Goal: Check status: Check status

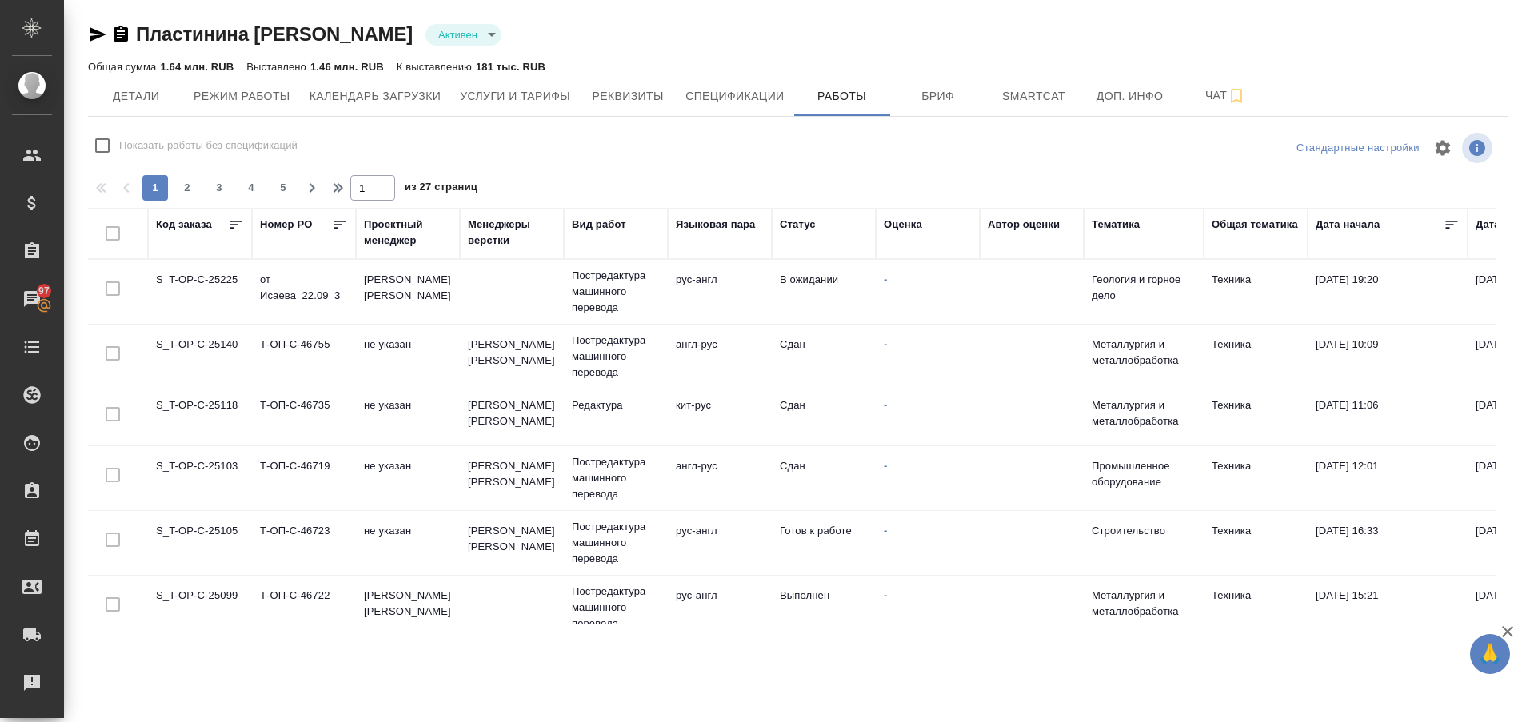
click at [200, 278] on td "S_T-OP-C-25225" at bounding box center [200, 292] width 104 height 56
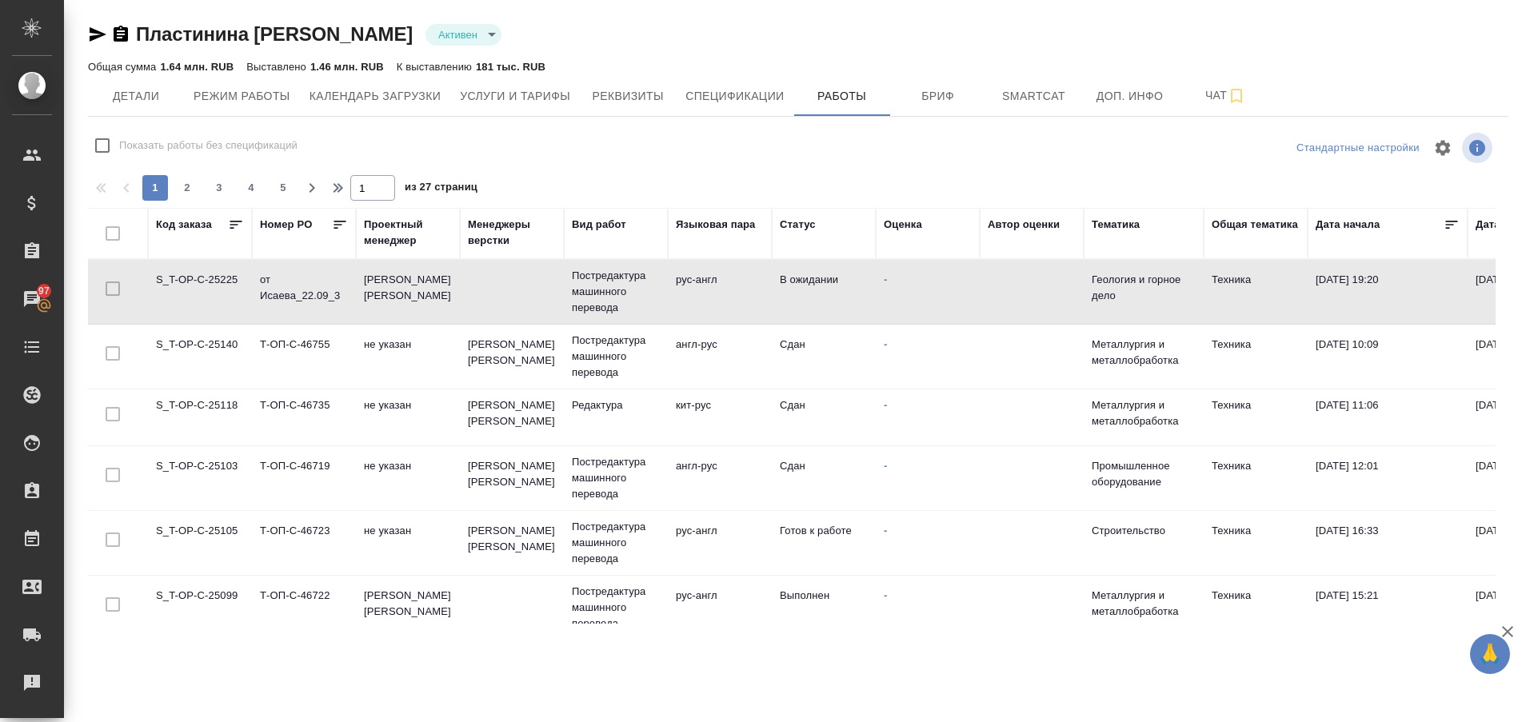
click at [200, 278] on td "S_T-OP-C-25225" at bounding box center [200, 292] width 104 height 56
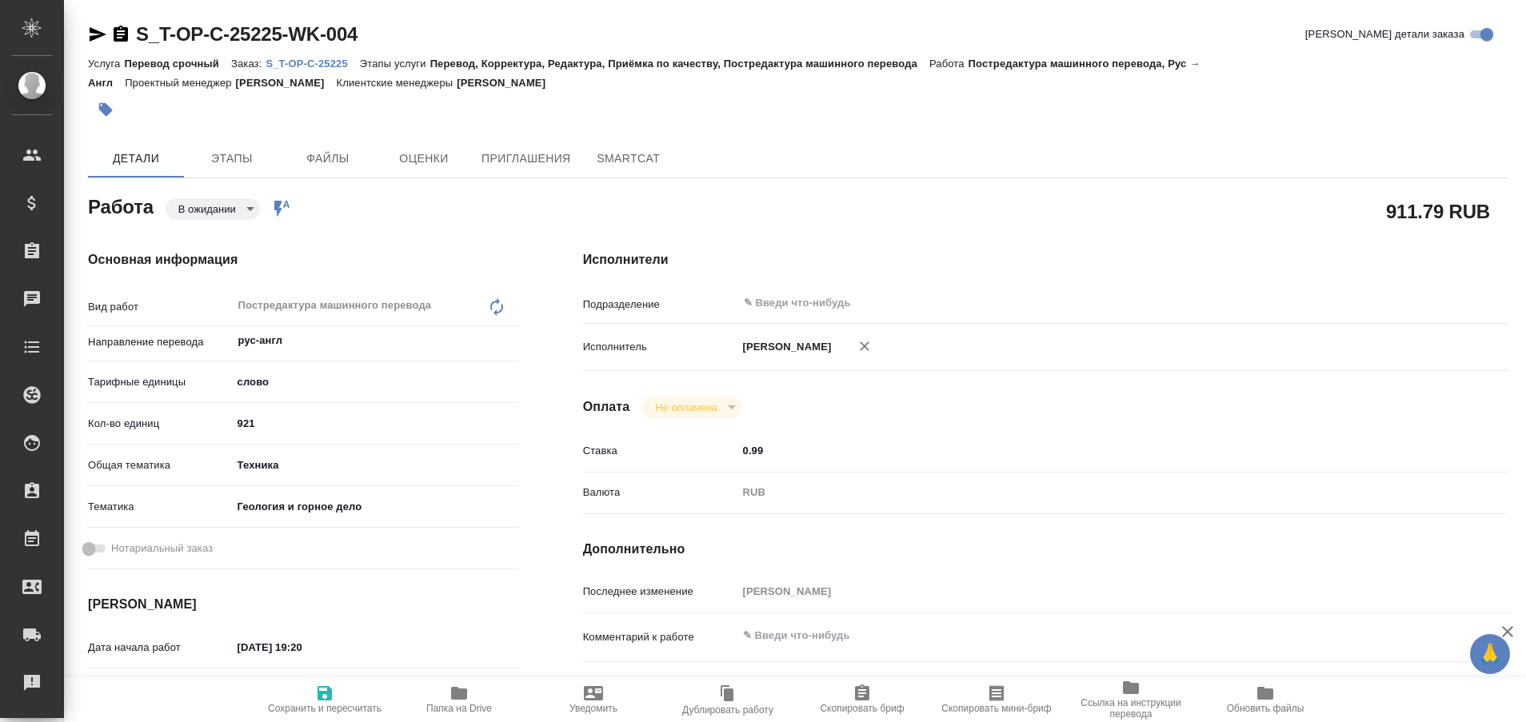
type textarea "x"
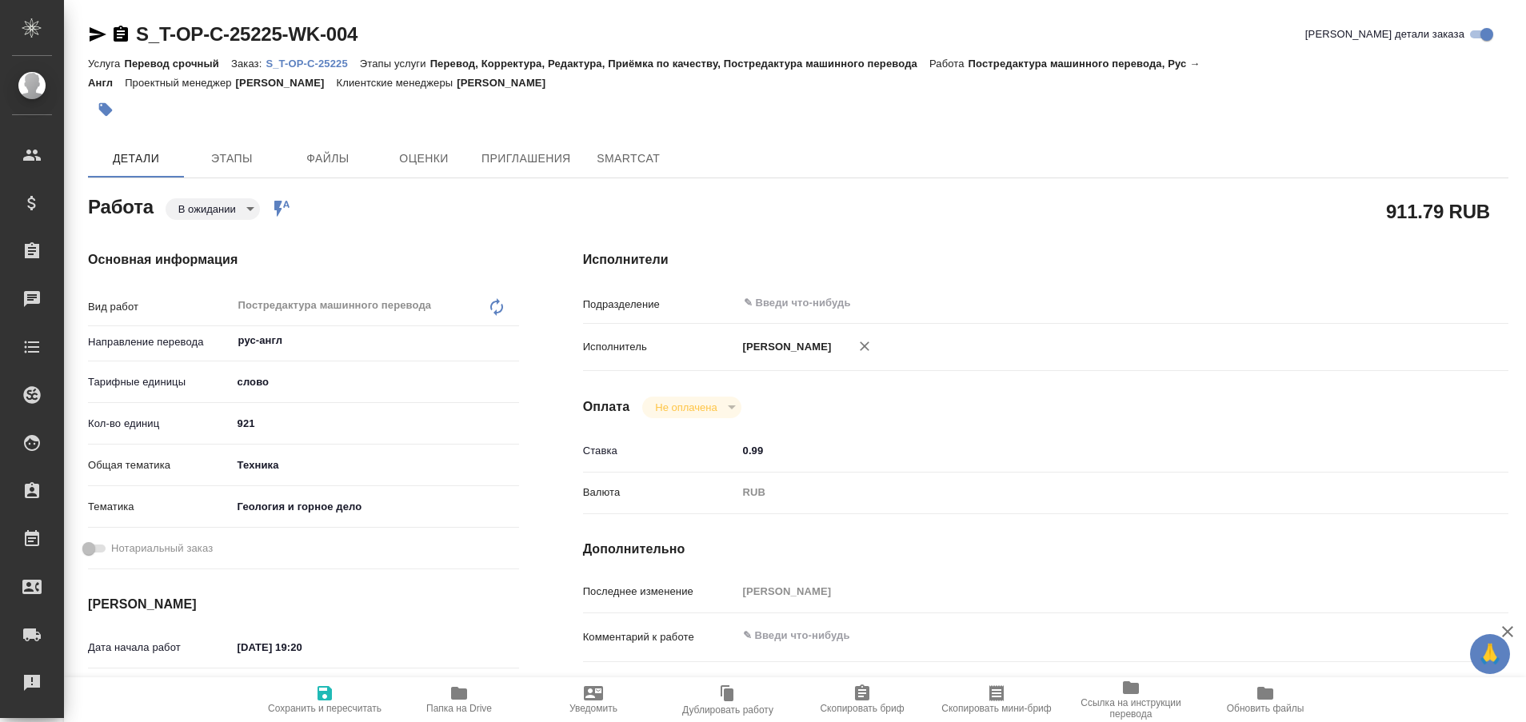
type textarea "x"
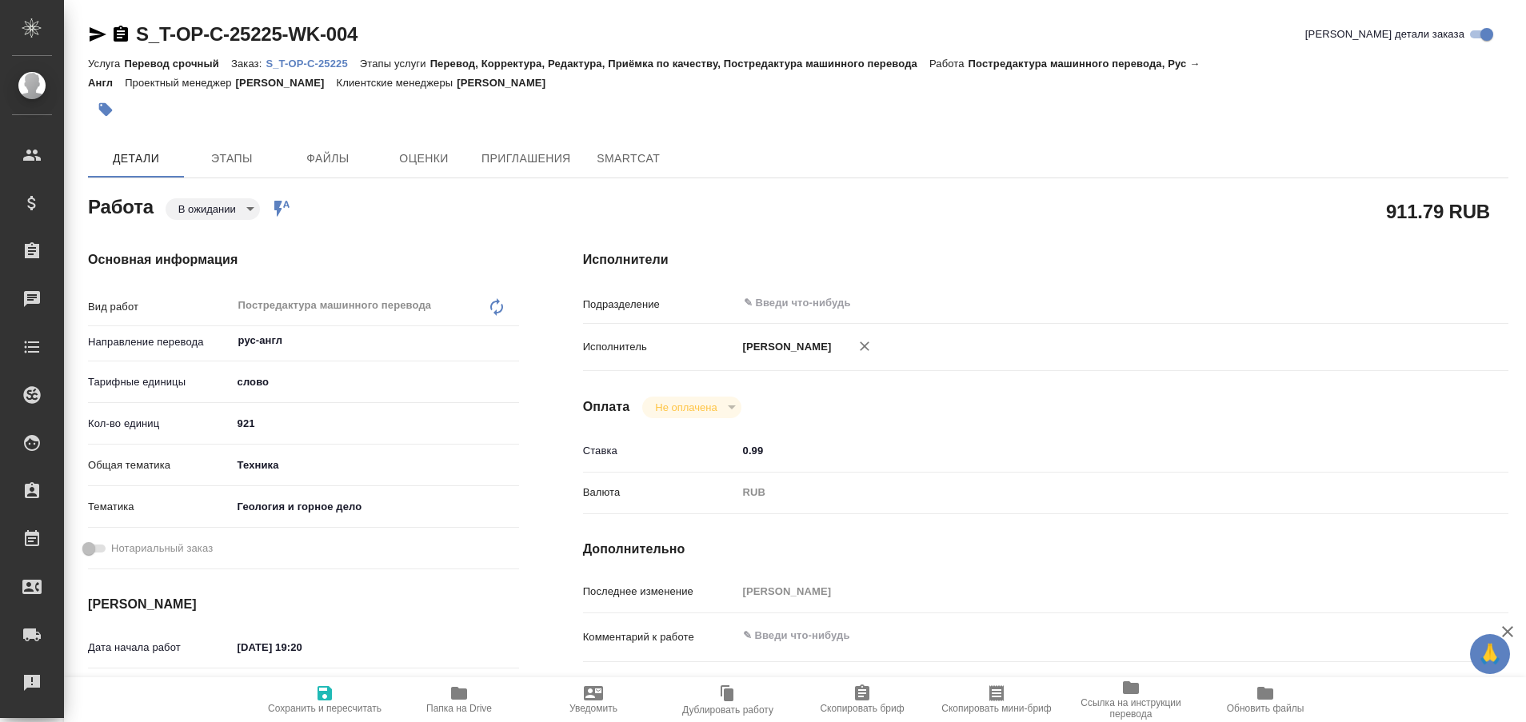
type textarea "x"
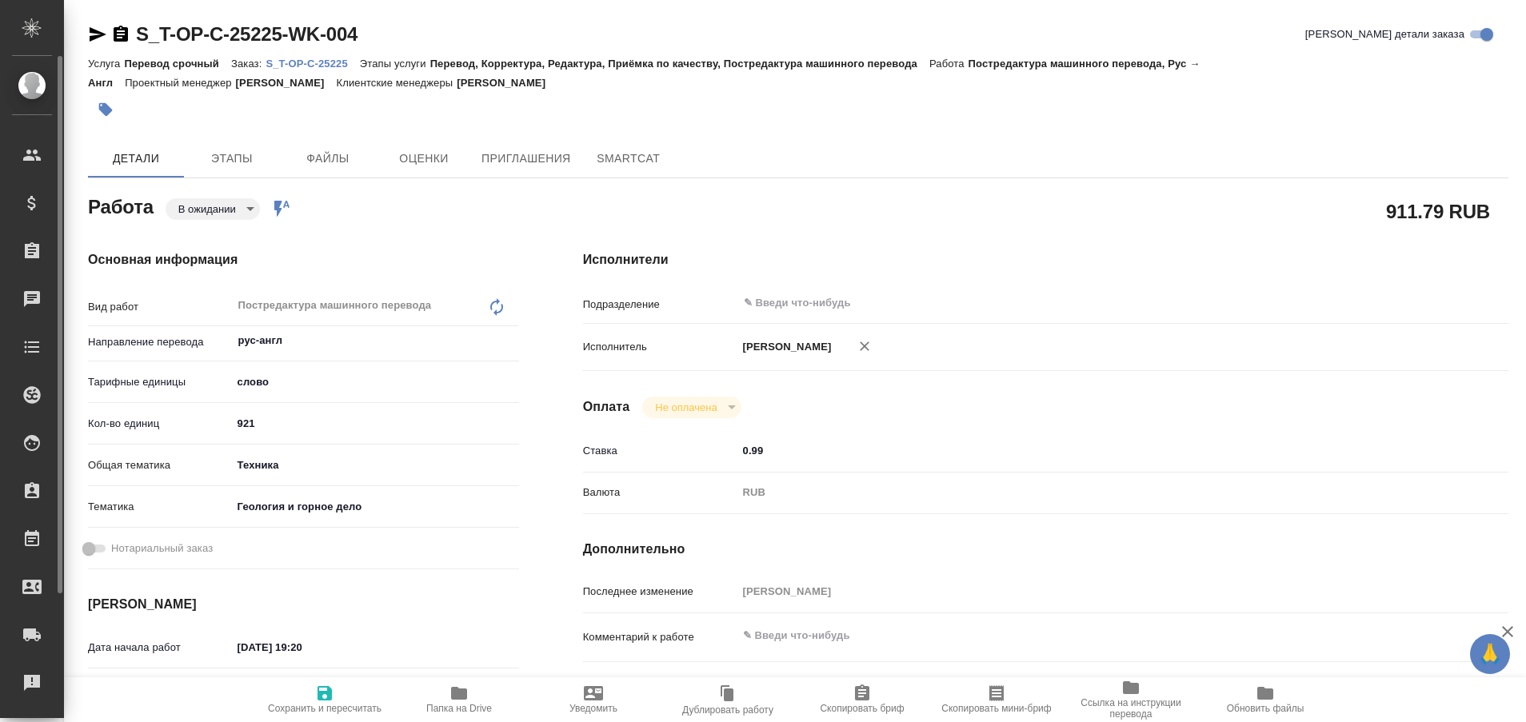
type textarea "x"
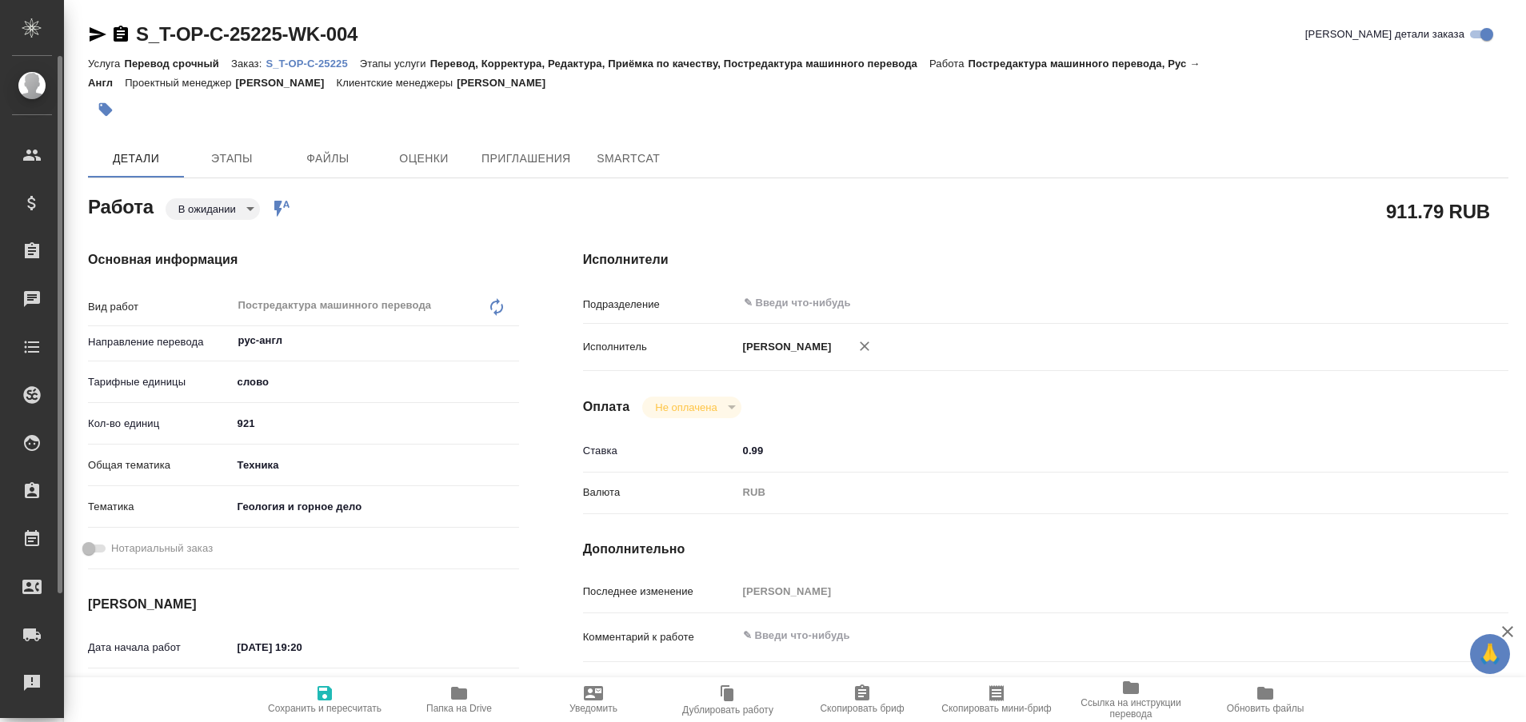
type textarea "x"
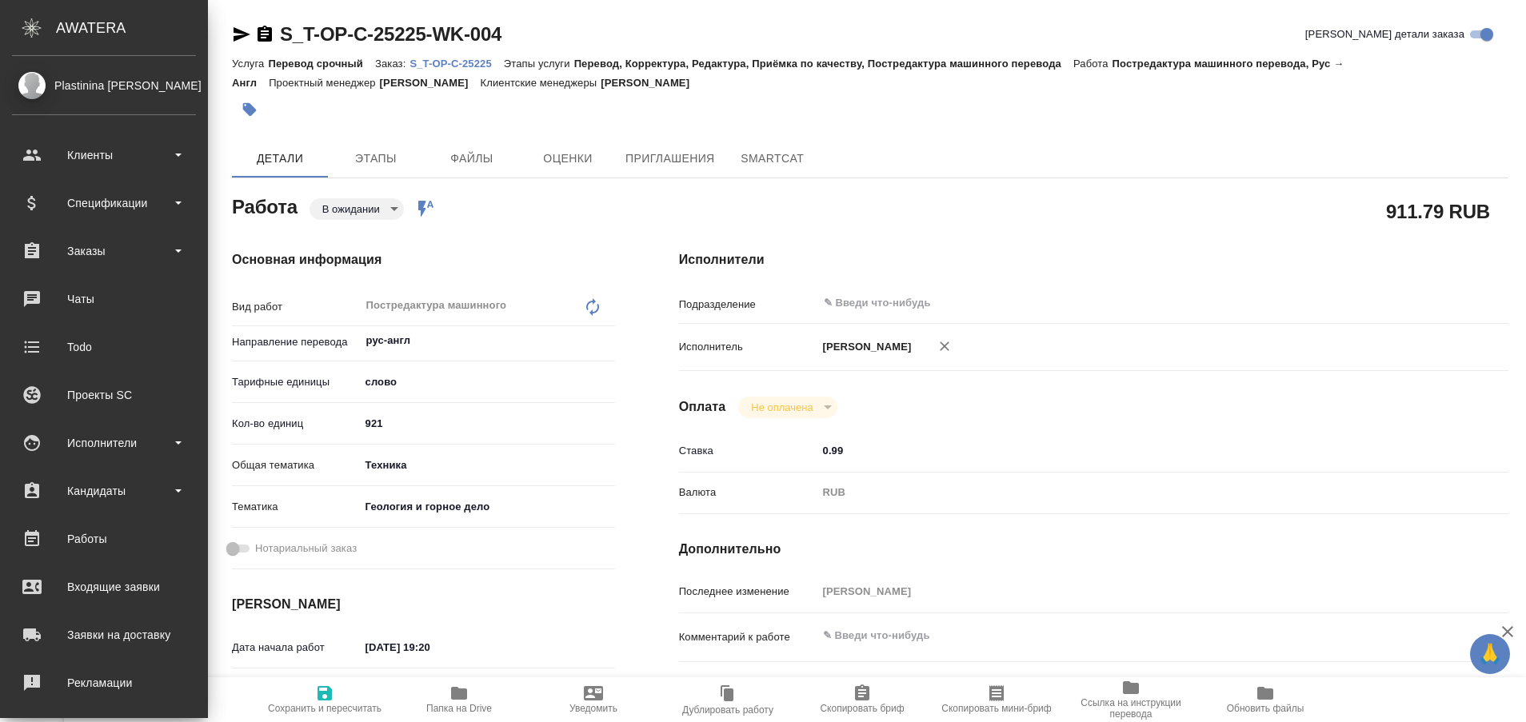
type textarea "x"
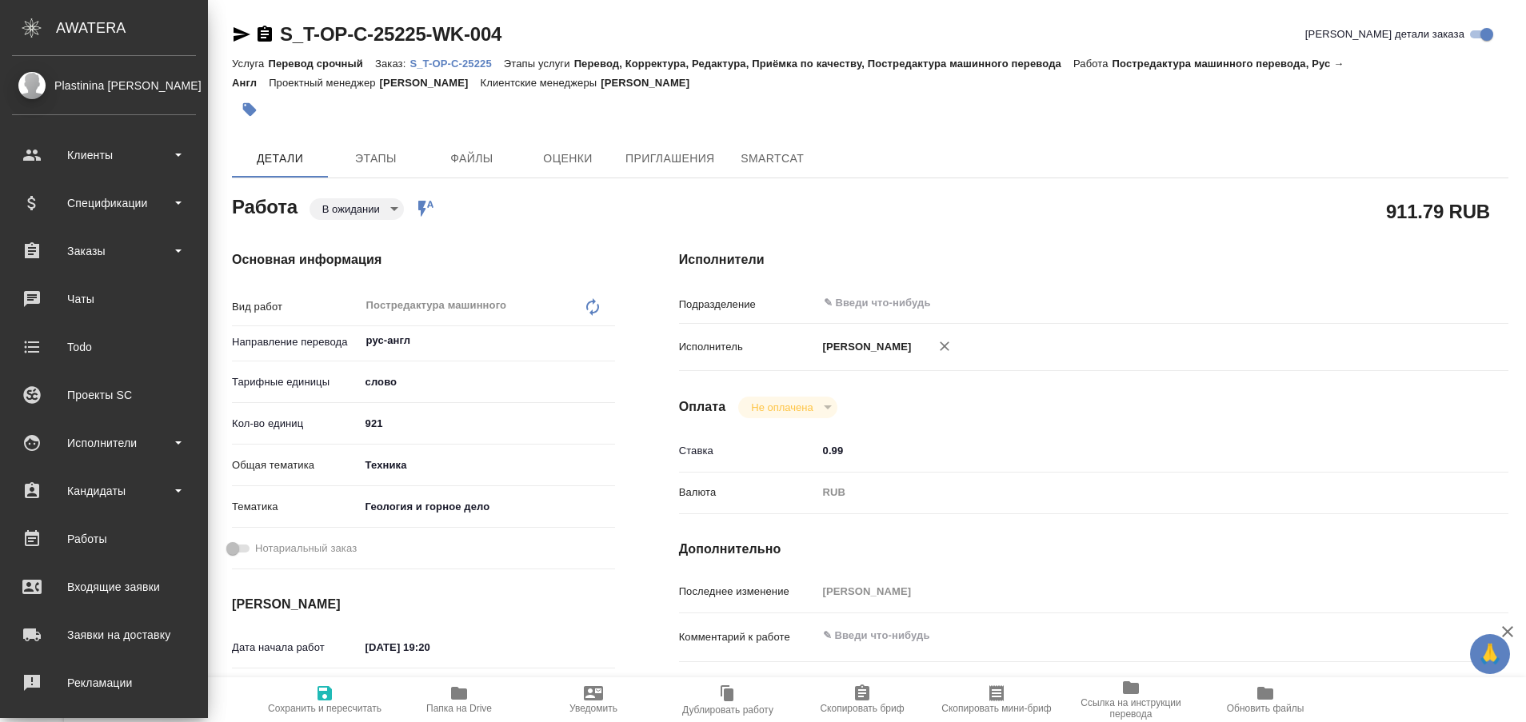
type textarea "x"
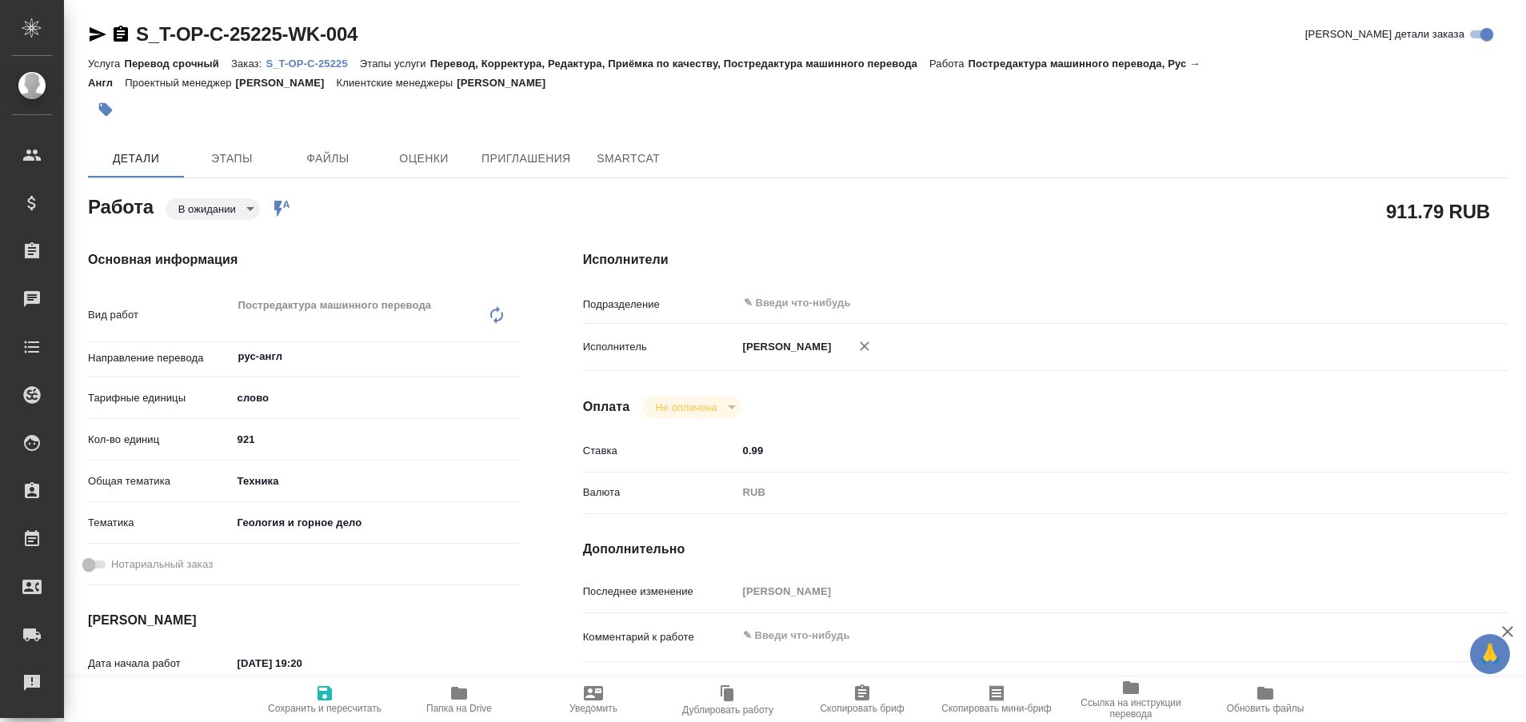
type textarea "x"
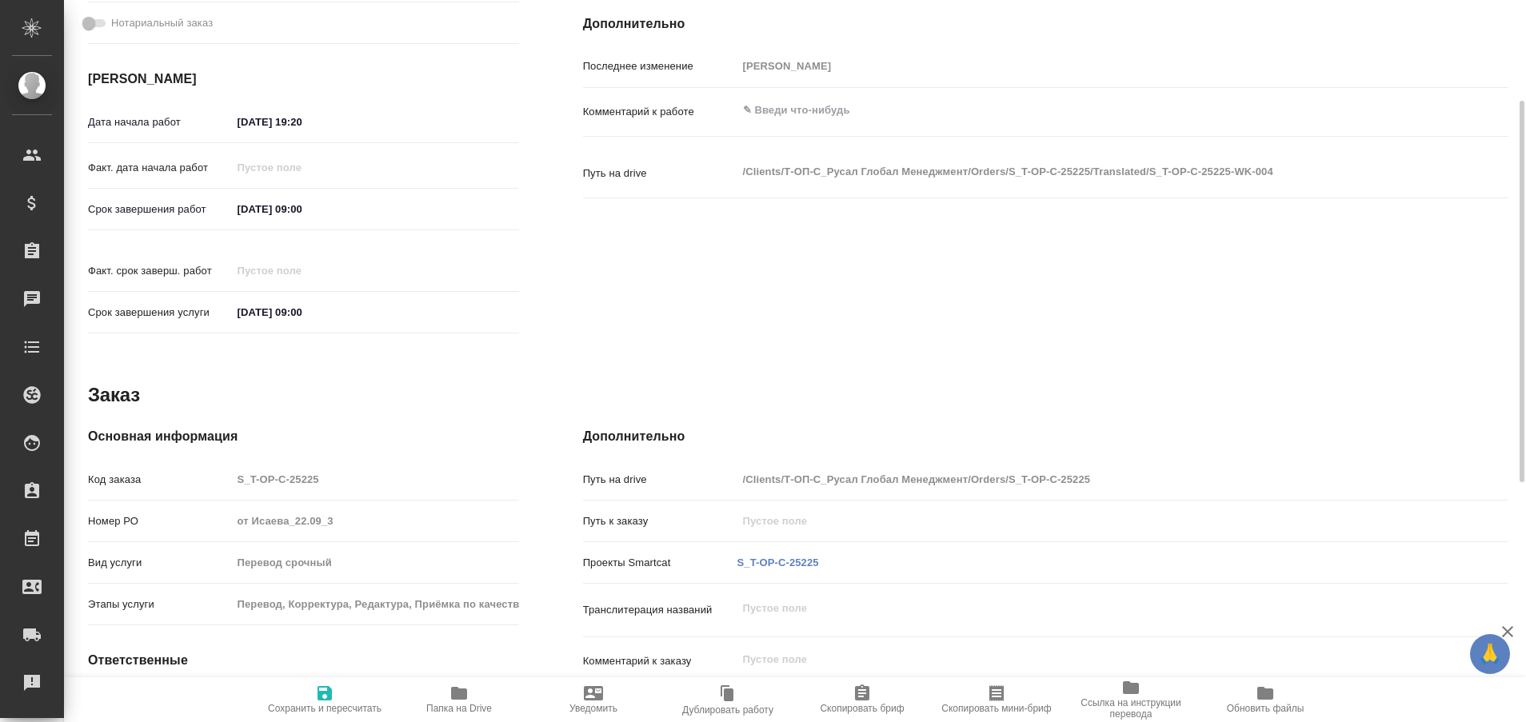
type textarea "x"
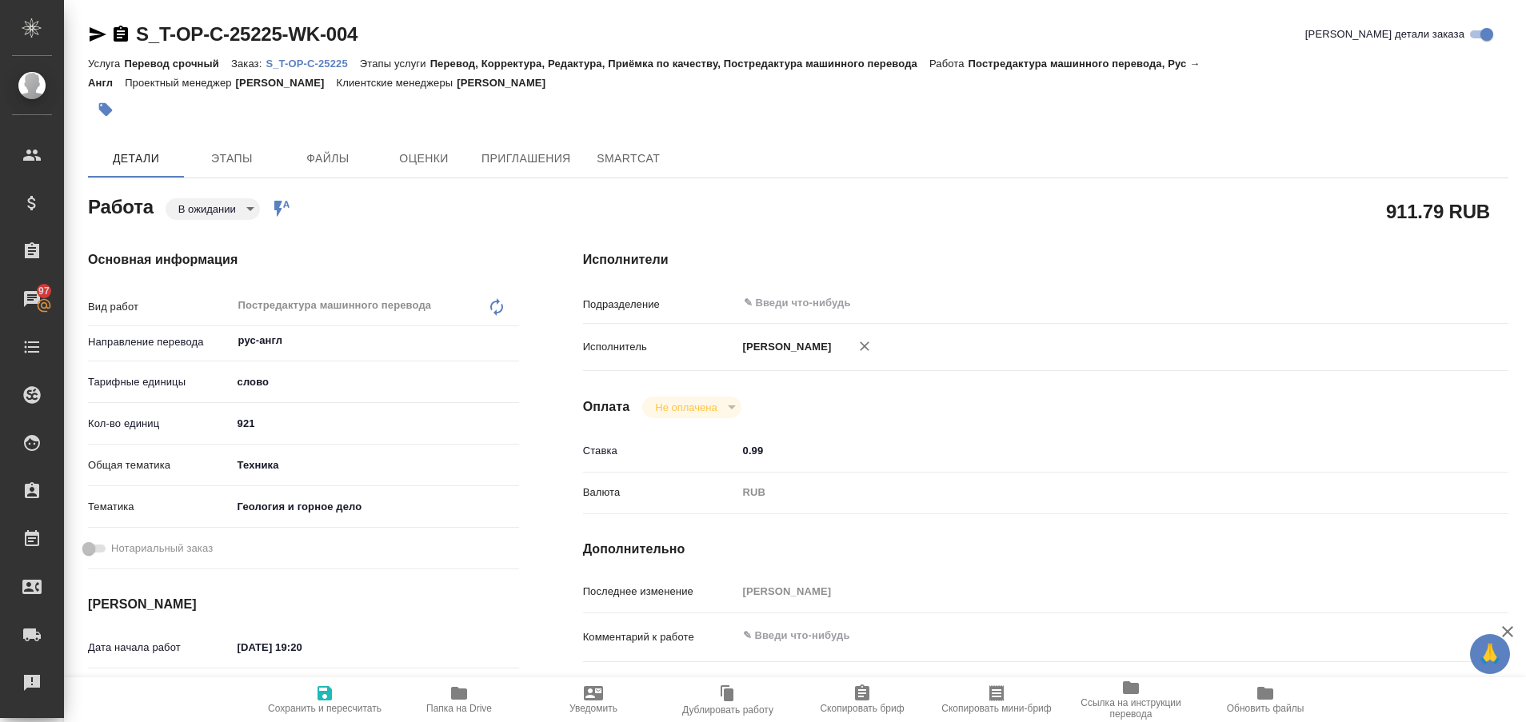
click at [306, 59] on p "S_T-OP-C-25225" at bounding box center [312, 64] width 94 height 12
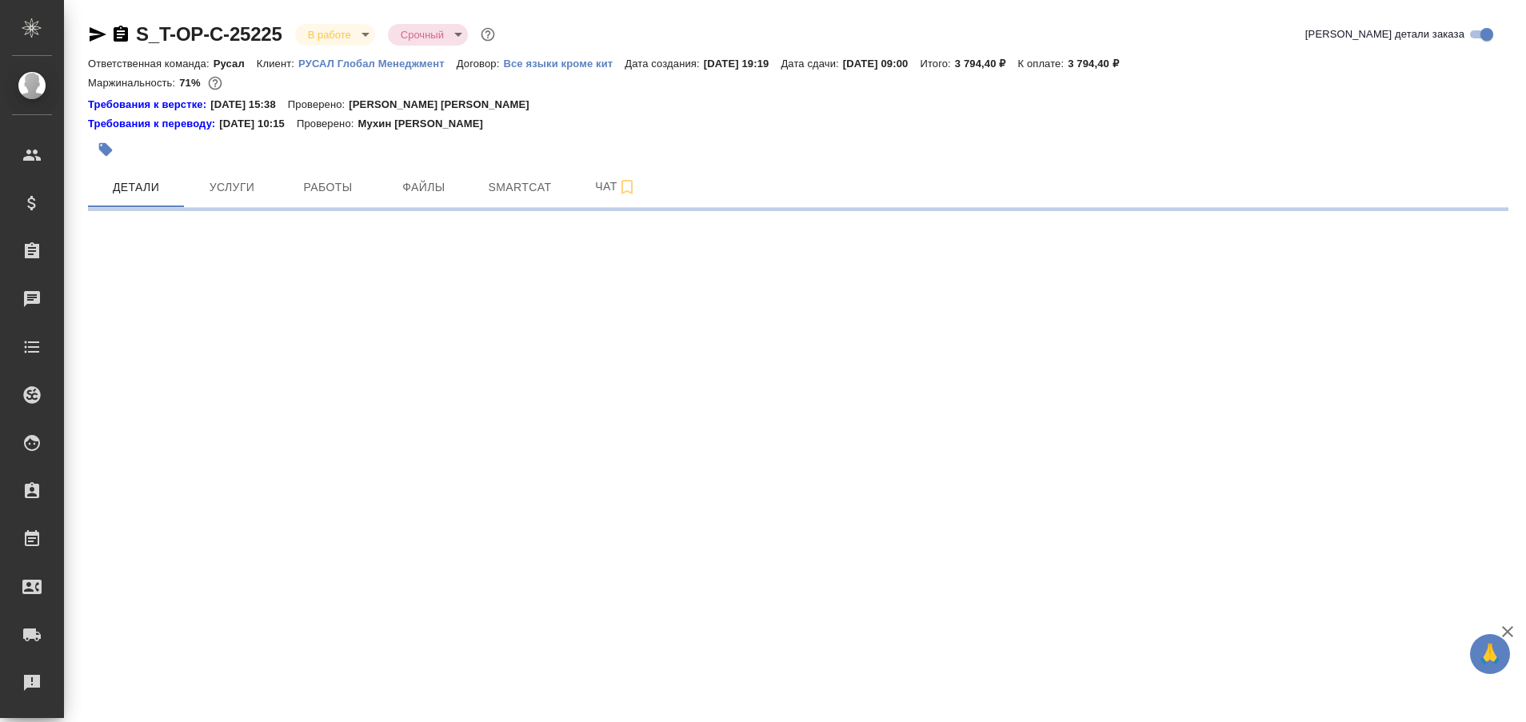
select select "RU"
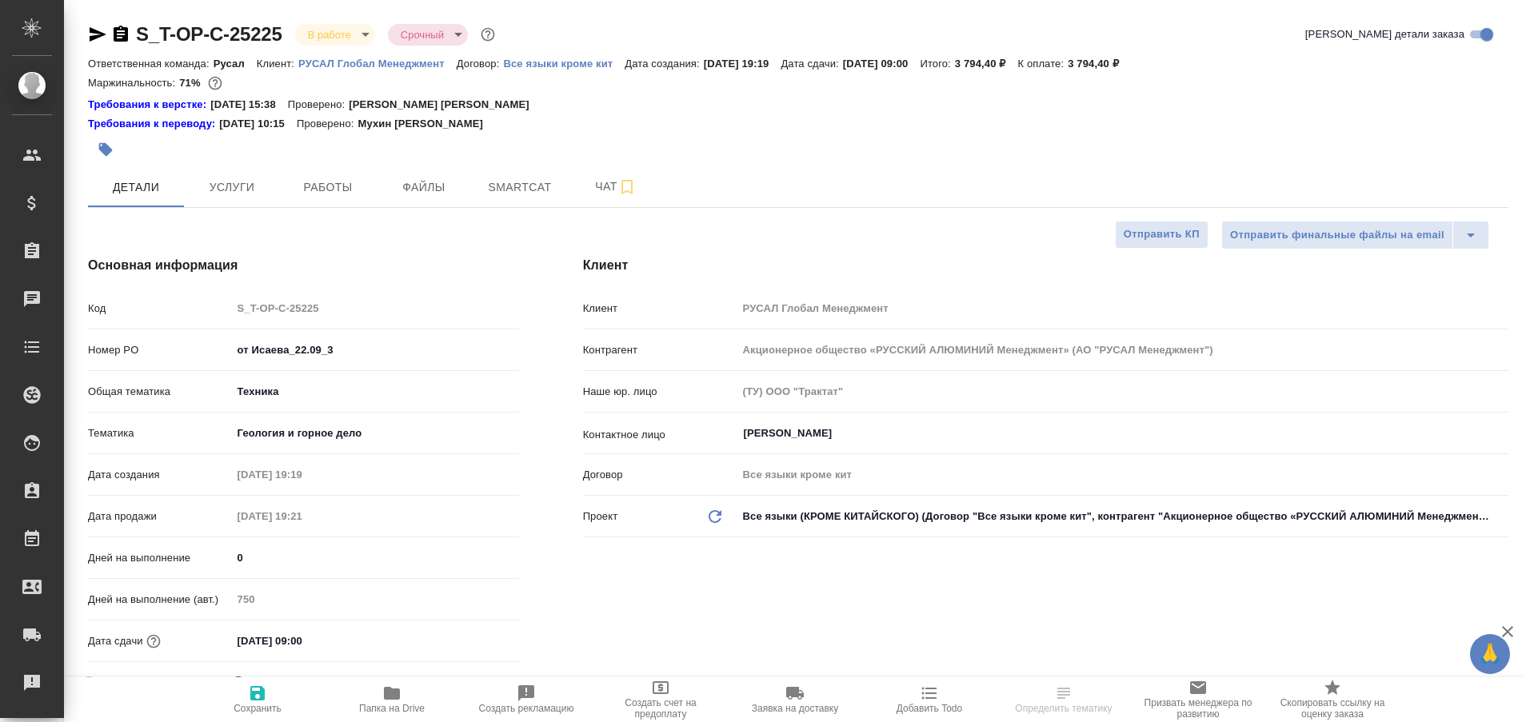
type textarea "x"
type input "[PERSON_NAME]"
type textarea "x"
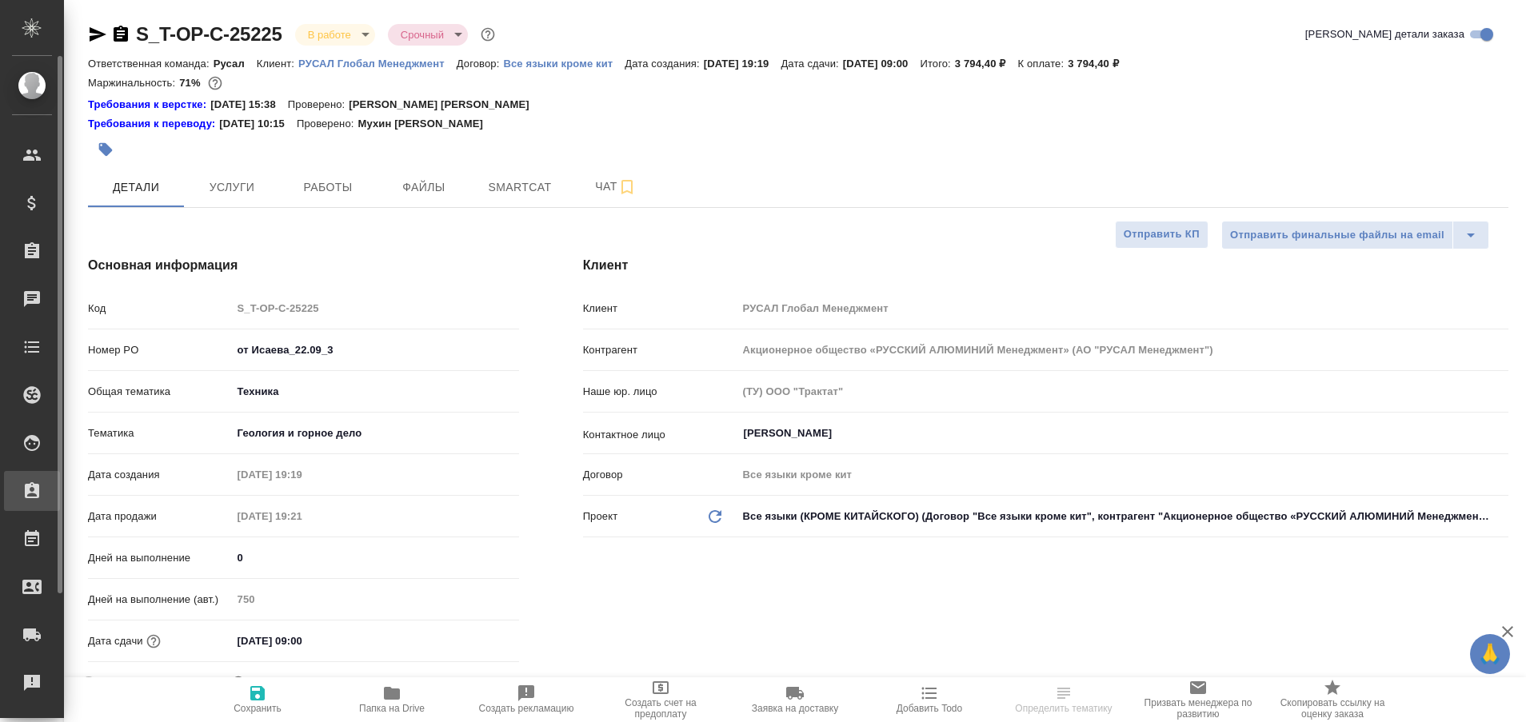
type textarea "x"
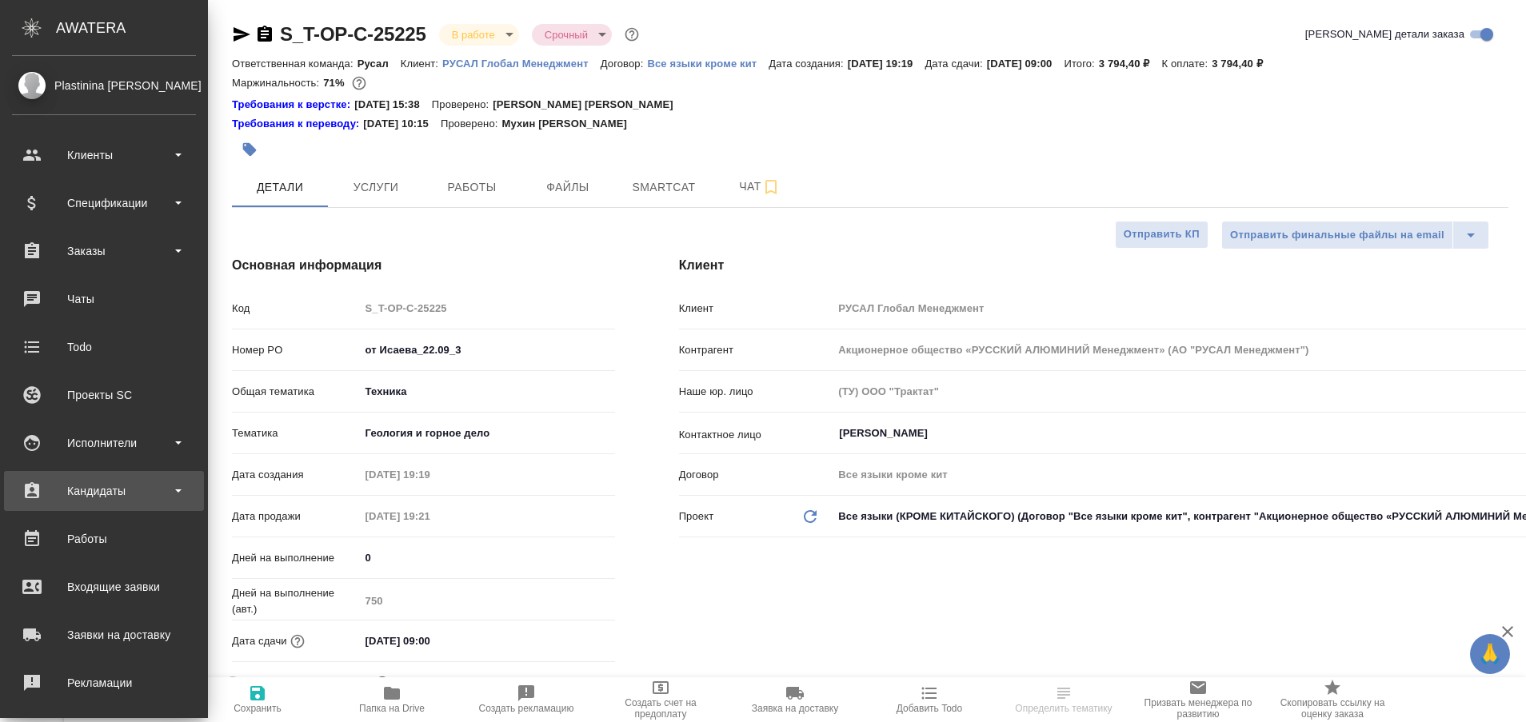
type textarea "x"
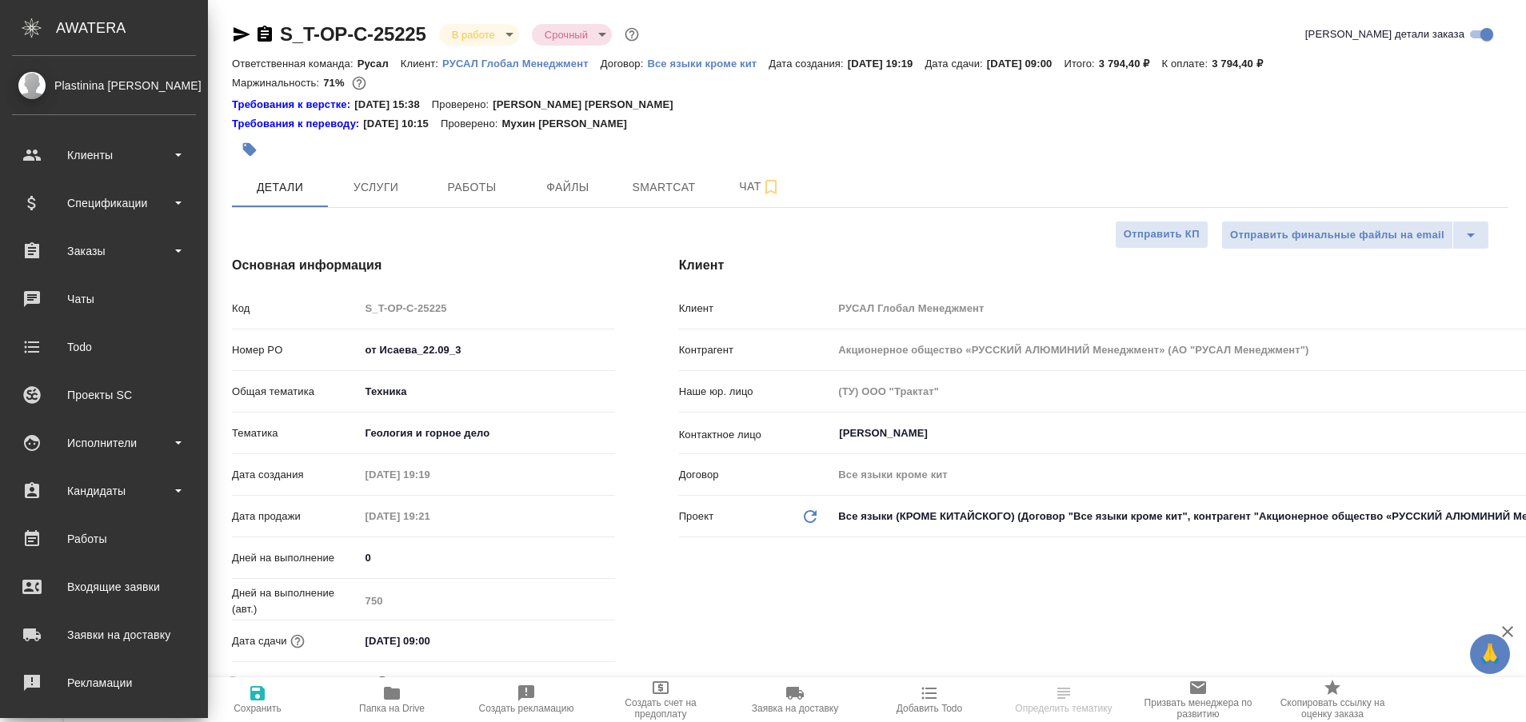
type textarea "x"
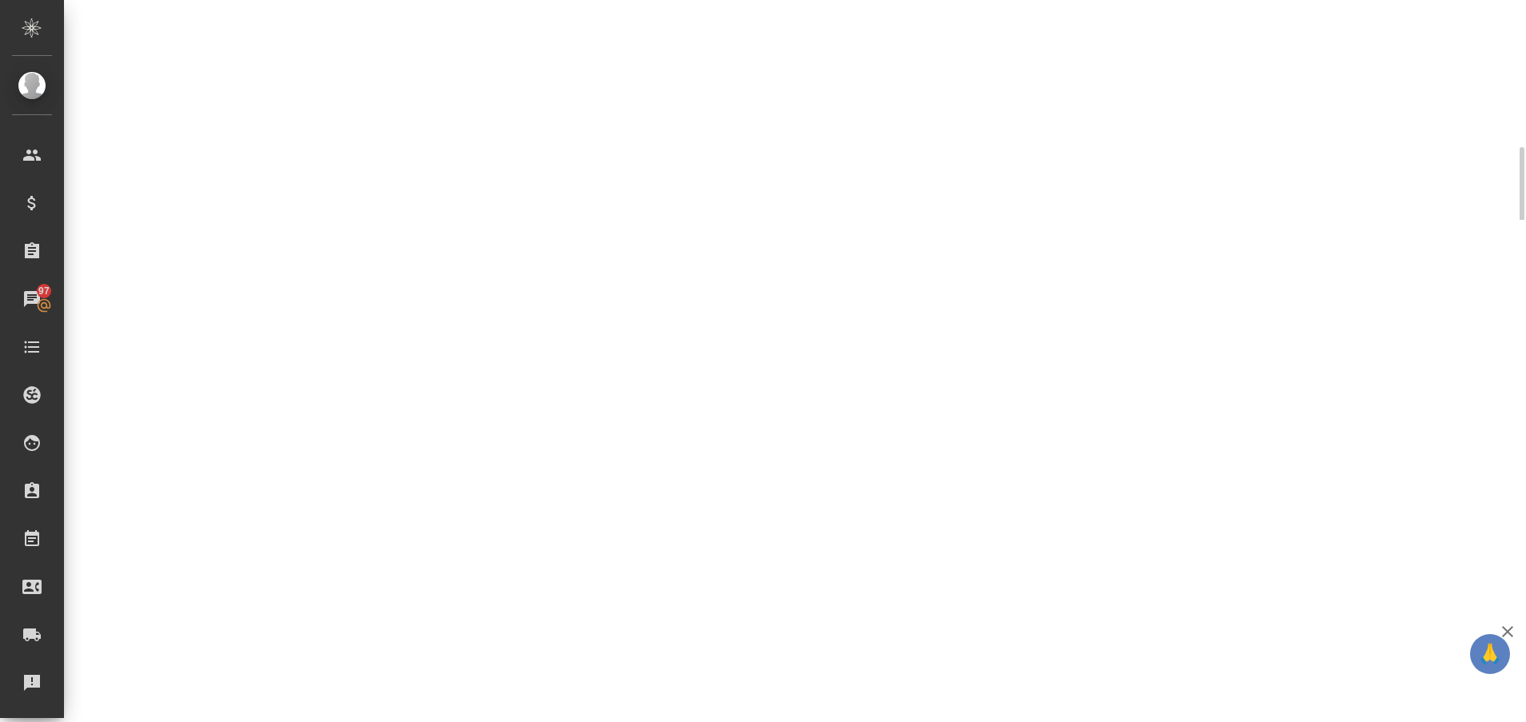
select select "RU"
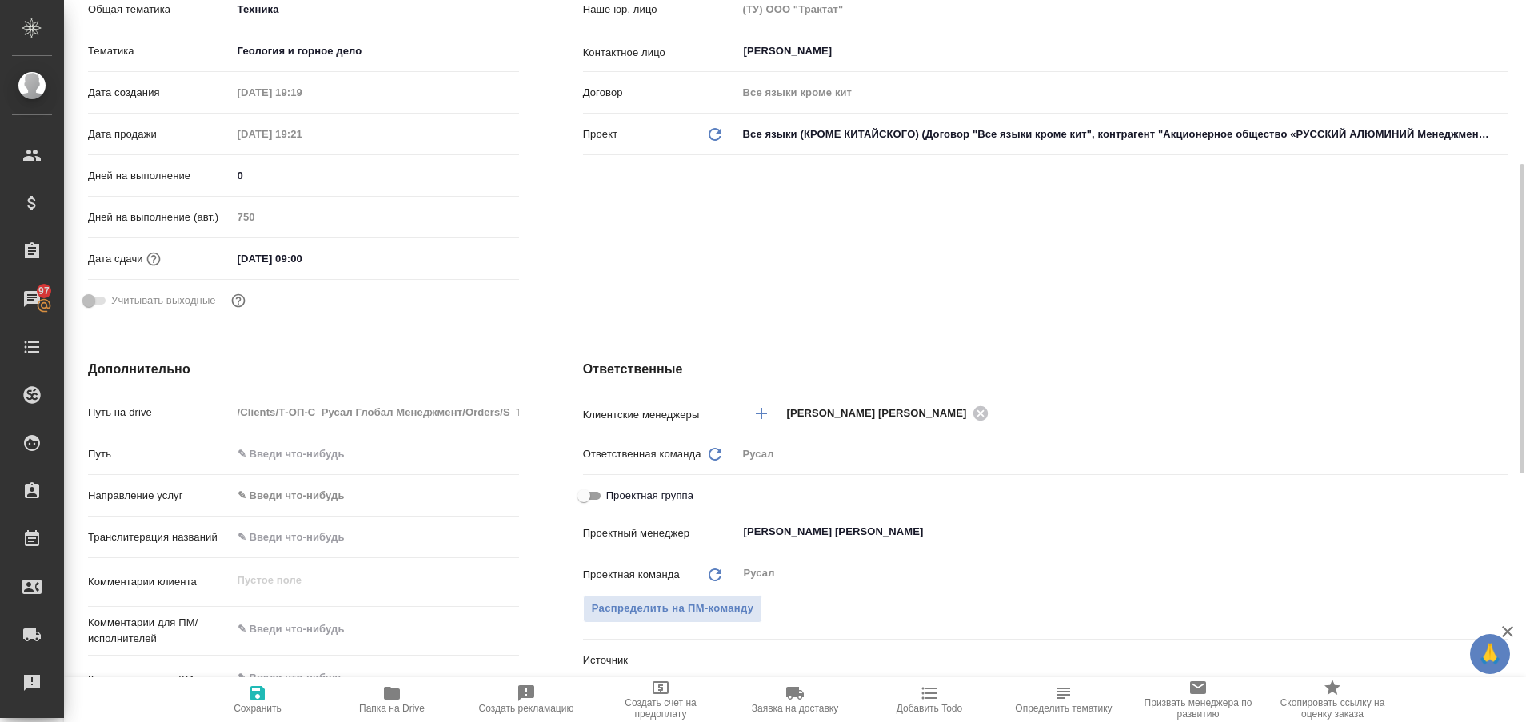
type textarea "x"
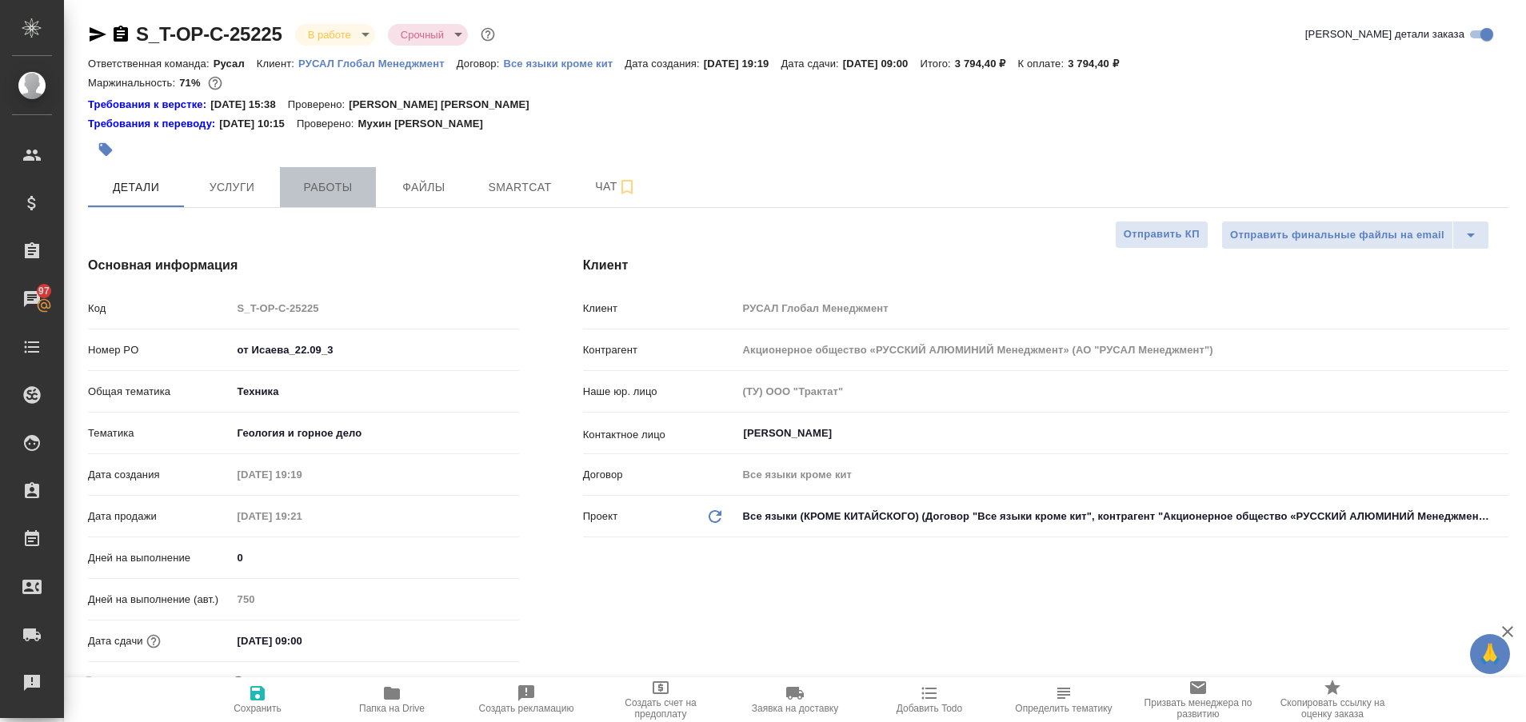
click at [335, 180] on span "Работы" at bounding box center [327, 188] width 77 height 20
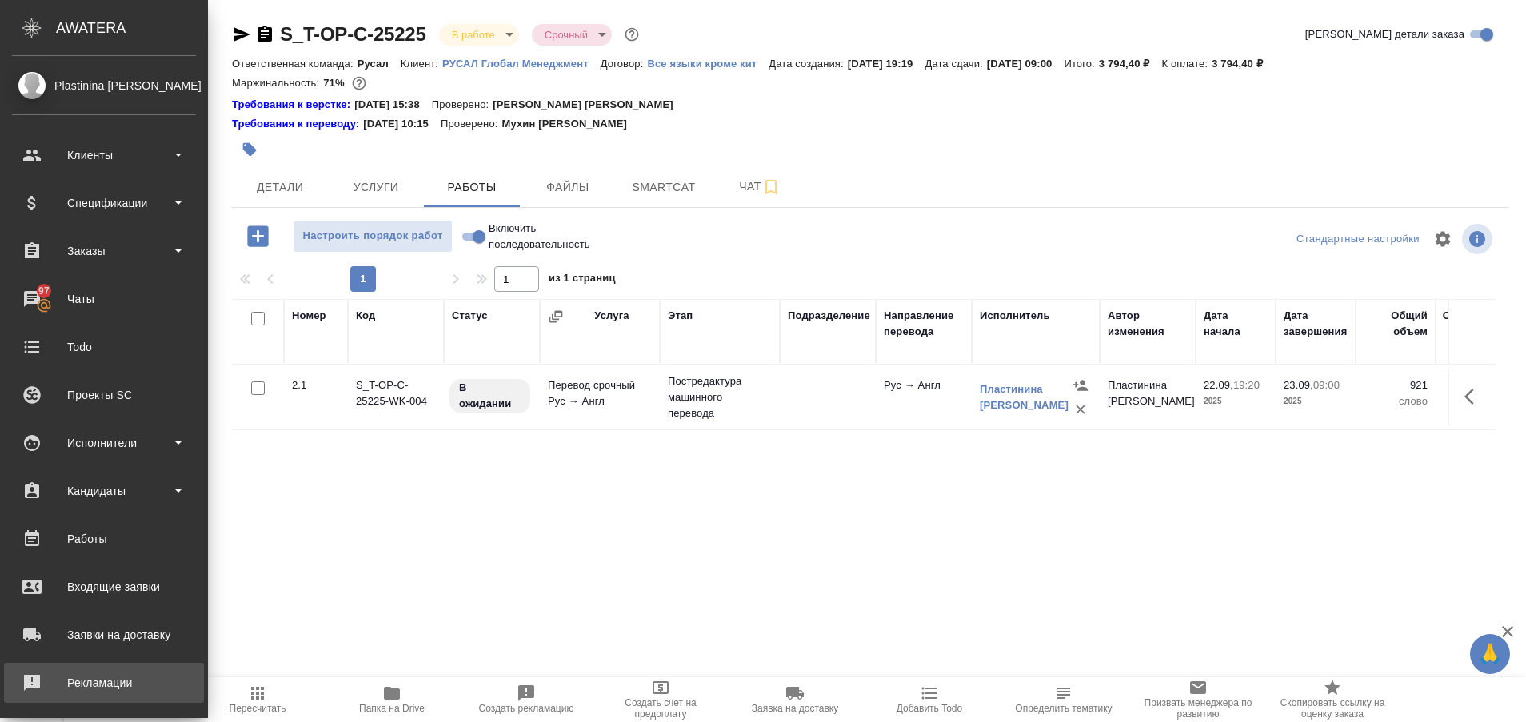
click at [57, 686] on div "Рекламации" at bounding box center [104, 683] width 184 height 24
